Goal: Transaction & Acquisition: Purchase product/service

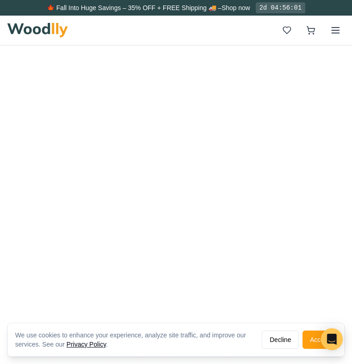
click at [275, 343] on button "Decline" at bounding box center [280, 340] width 37 height 18
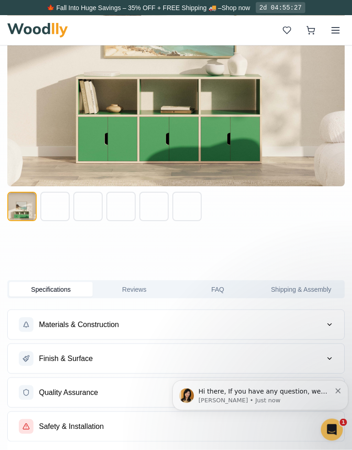
scroll to position [605, 0]
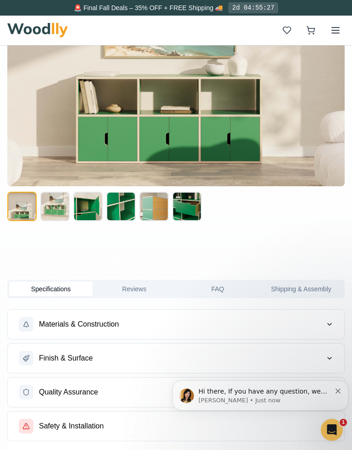
click at [54, 205] on button at bounding box center [54, 206] width 29 height 29
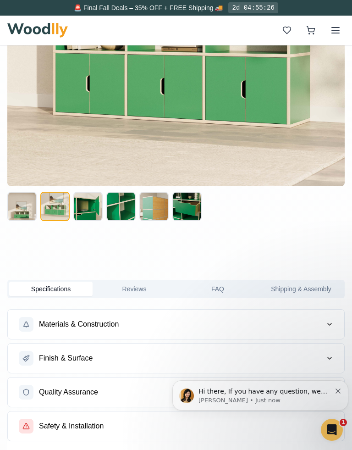
click at [90, 205] on button at bounding box center [87, 206] width 29 height 29
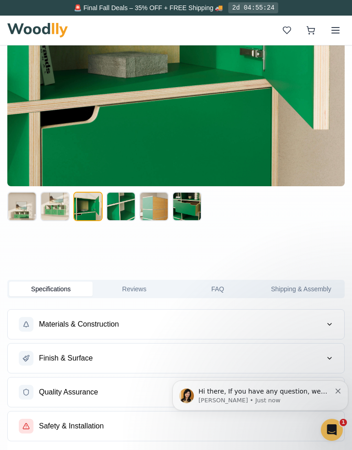
click at [127, 209] on button at bounding box center [120, 206] width 29 height 29
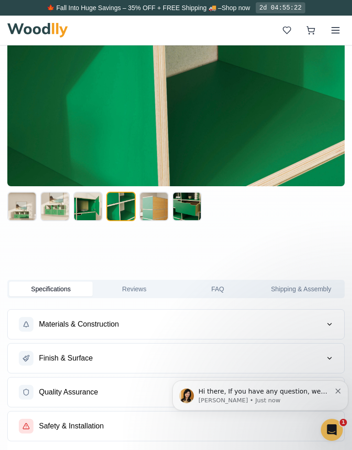
click at [194, 206] on button at bounding box center [186, 206] width 29 height 29
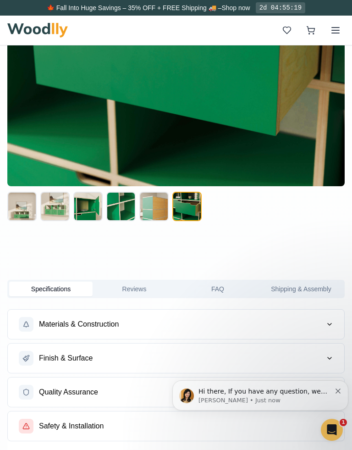
click at [156, 211] on button at bounding box center [153, 206] width 29 height 29
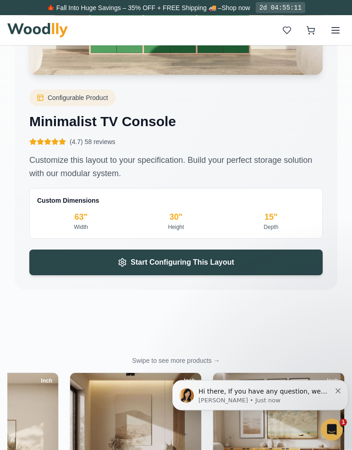
scroll to position [1940, 0]
click at [163, 266] on span "Start Configuring This Layout" at bounding box center [183, 262] width 104 height 11
